Goal: Task Accomplishment & Management: Manage account settings

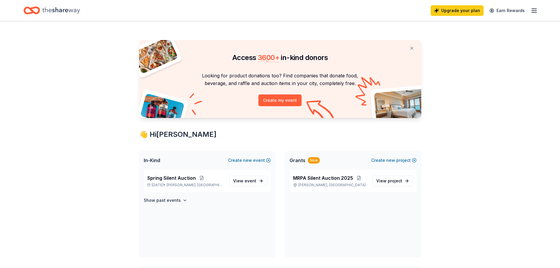
click at [536, 13] on icon "button" at bounding box center [534, 10] width 7 height 7
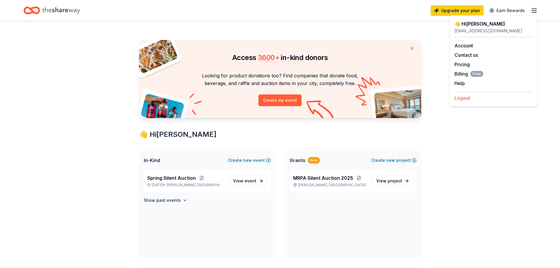
click at [461, 97] on button "Logout" at bounding box center [463, 97] width 16 height 7
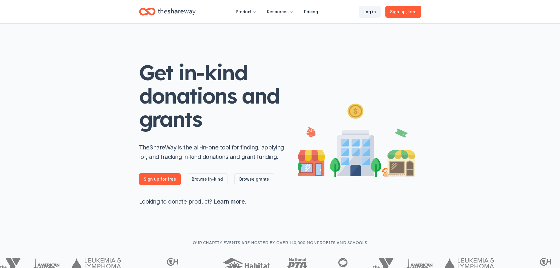
click at [371, 15] on link "Log in" at bounding box center [370, 12] width 22 height 12
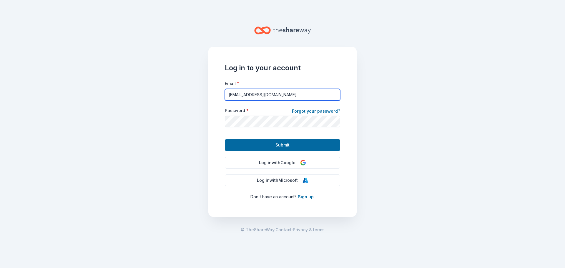
drag, startPoint x: 292, startPoint y: 91, endPoint x: 173, endPoint y: 100, distance: 119.1
click at [173, 100] on main "Log in to your account Email * [EMAIL_ADDRESS][DOMAIN_NAME] Password * Forgot y…" at bounding box center [282, 134] width 565 height 268
paste input "[EMAIL_ADDRESS][DOMAIN_NAME]"
type input "[EMAIL_ADDRESS][DOMAIN_NAME]"
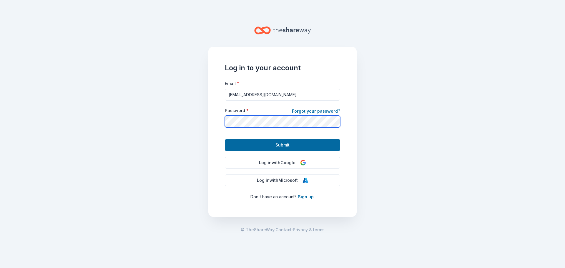
click at [120, 119] on main "Log in to your account Email * [EMAIL_ADDRESS][DOMAIN_NAME] Password * Forgot y…" at bounding box center [282, 134] width 565 height 268
click at [270, 140] on button "Submit" at bounding box center [282, 145] width 115 height 12
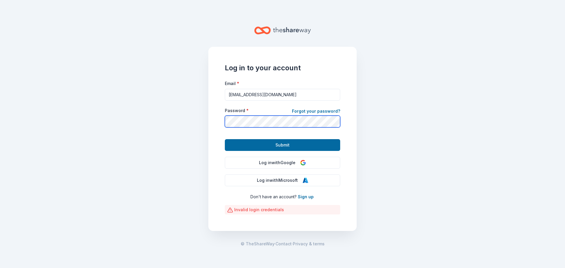
click at [216, 122] on div "Log in to your account Email * [EMAIL_ADDRESS][DOMAIN_NAME] Password * Forgot y…" at bounding box center [282, 139] width 148 height 184
click at [222, 120] on div "Log in to your account Email * [EMAIL_ADDRESS][DOMAIN_NAME] Password * Forgot y…" at bounding box center [282, 139] width 148 height 184
click at [225, 139] on button "Submit" at bounding box center [282, 145] width 115 height 12
